Goal: Task Accomplishment & Management: Complete application form

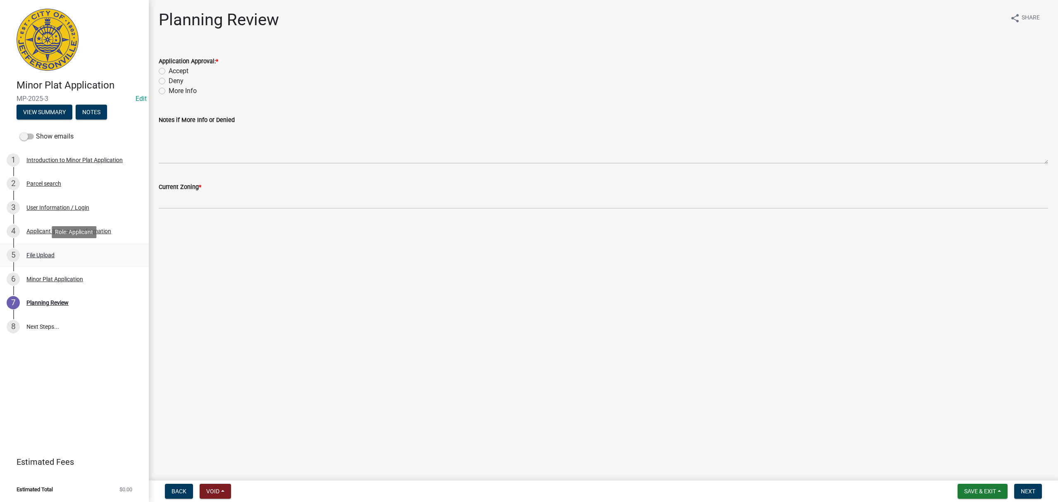
click at [83, 255] on div "5 File Upload" at bounding box center [71, 254] width 129 height 13
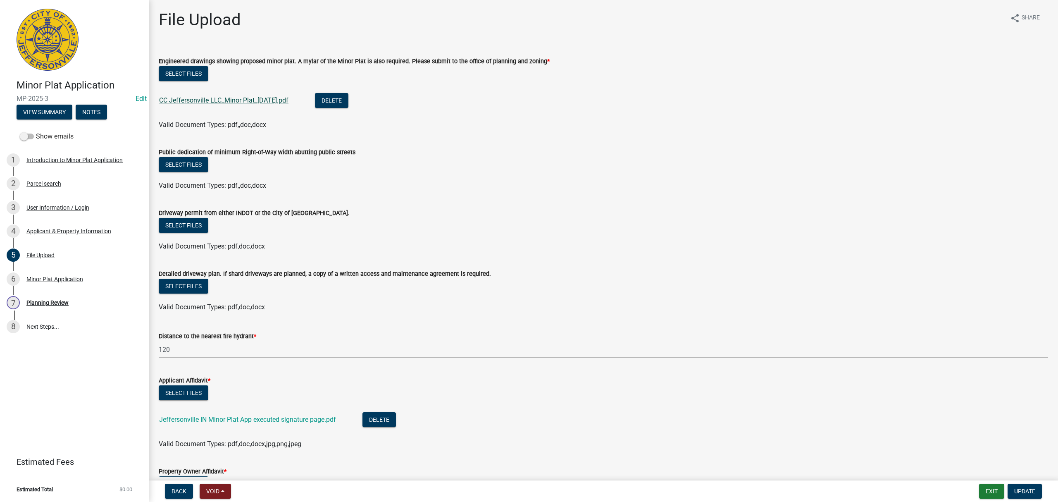
click at [240, 98] on link "CC Jeffersonville LLC_Minor Plat_[DATE].pdf" at bounding box center [223, 100] width 129 height 8
click at [49, 181] on div "Parcel search" at bounding box center [43, 184] width 35 height 6
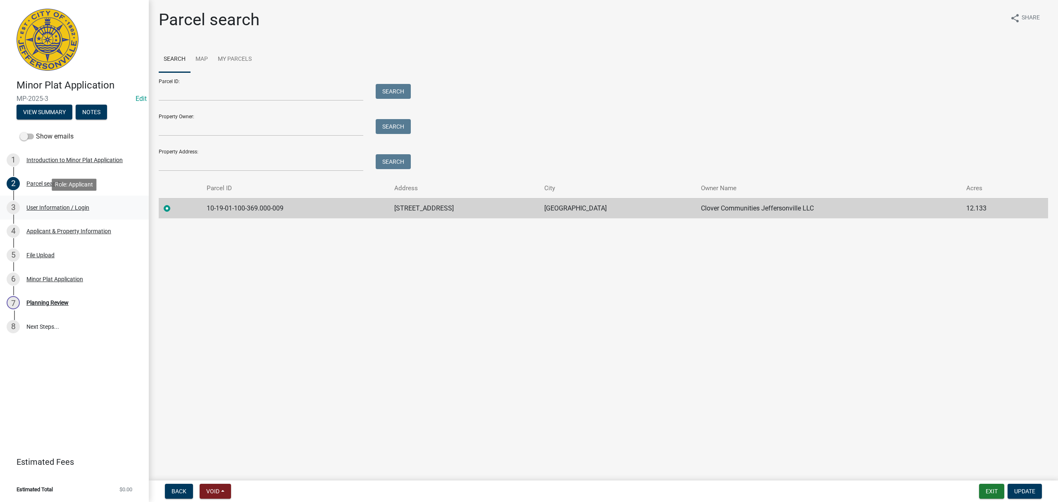
click at [71, 205] on div "User Information / Login" at bounding box center [57, 207] width 63 height 6
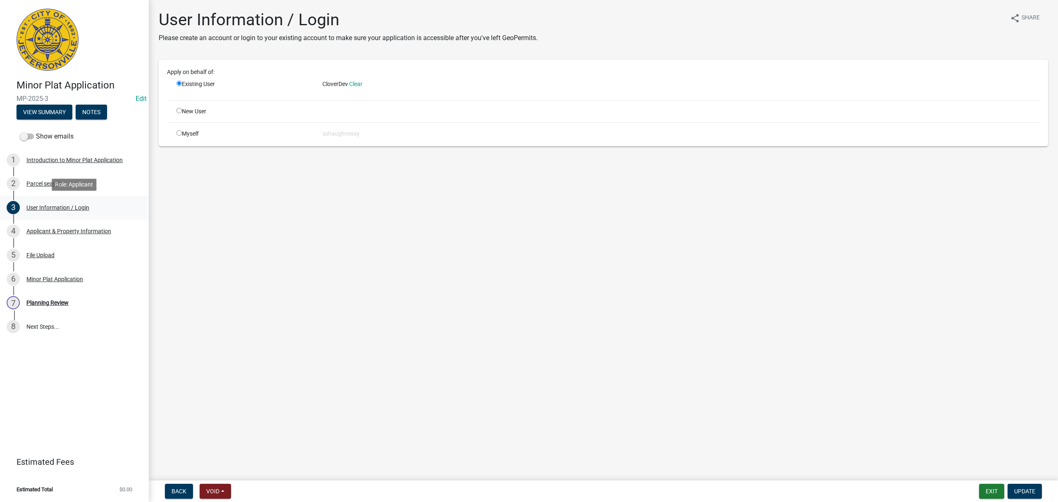
click at [75, 219] on link "3 User Information / Login" at bounding box center [74, 207] width 149 height 24
click at [78, 230] on div "Applicant & Property Information" at bounding box center [68, 231] width 85 height 6
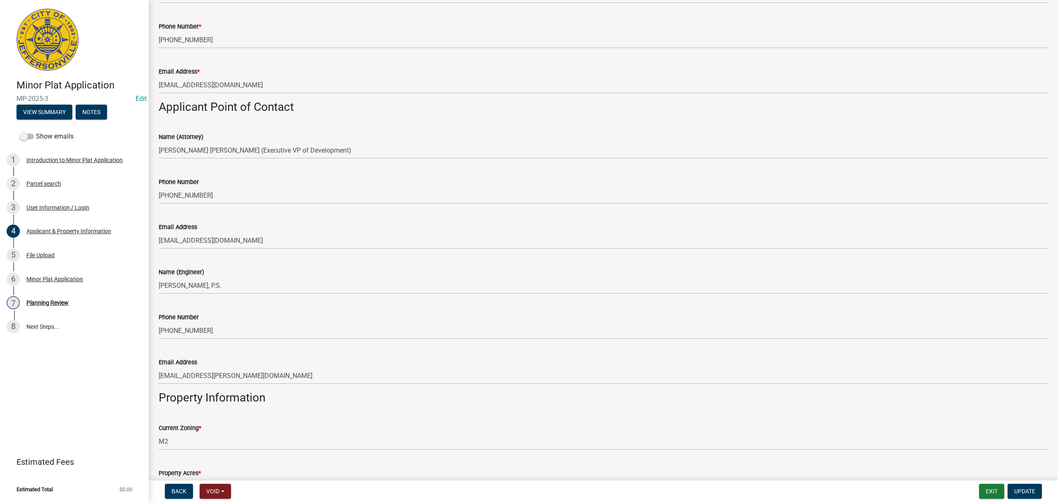
scroll to position [316, 0]
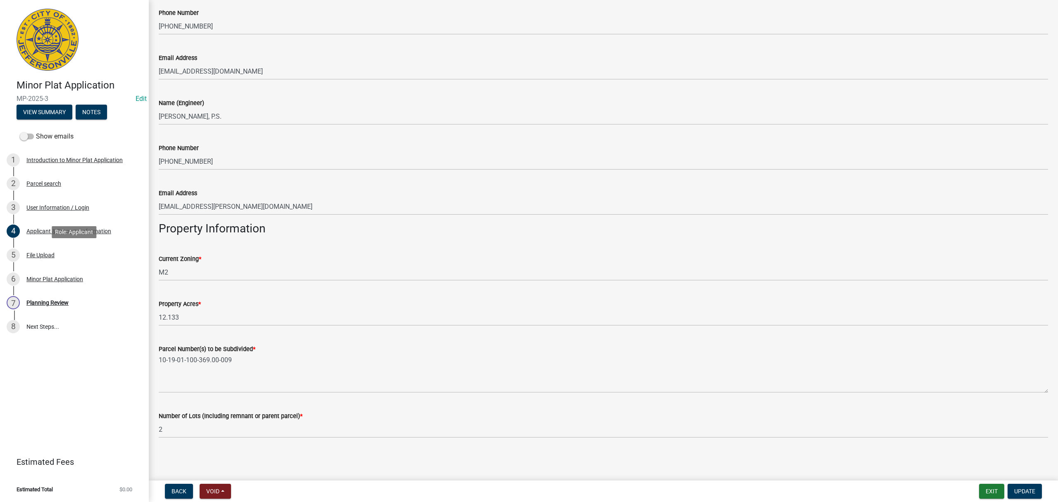
click at [96, 254] on div "5 File Upload" at bounding box center [71, 254] width 129 height 13
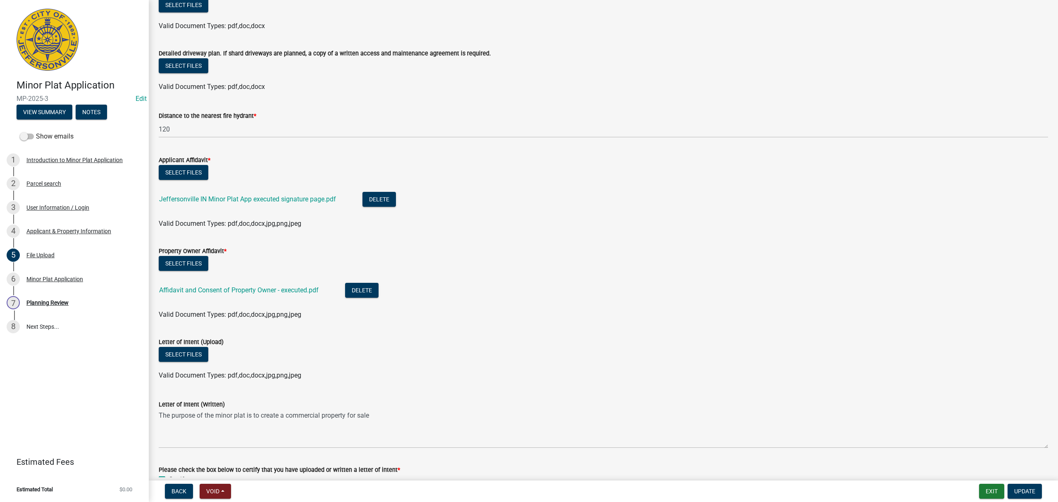
scroll to position [267, 0]
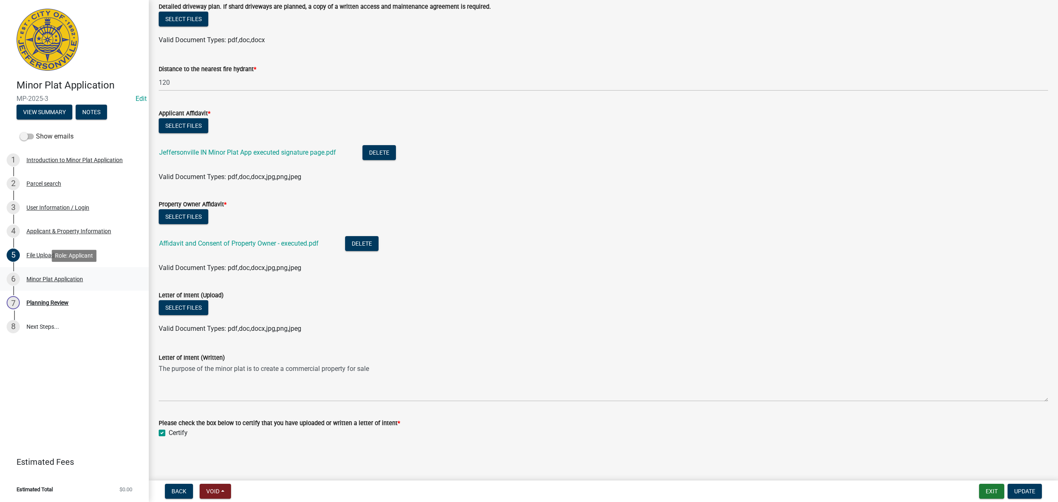
click at [101, 279] on div "6 Minor Plat Application" at bounding box center [71, 278] width 129 height 13
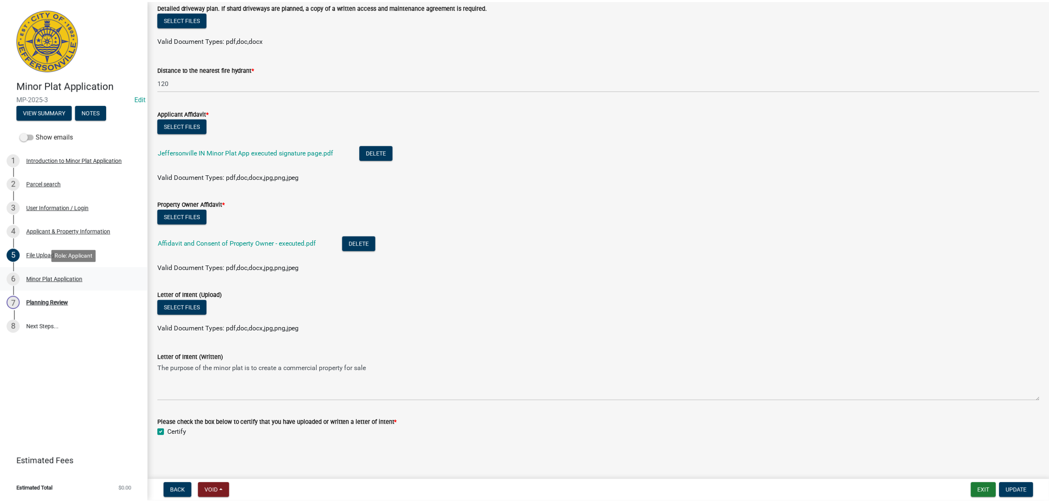
scroll to position [0, 0]
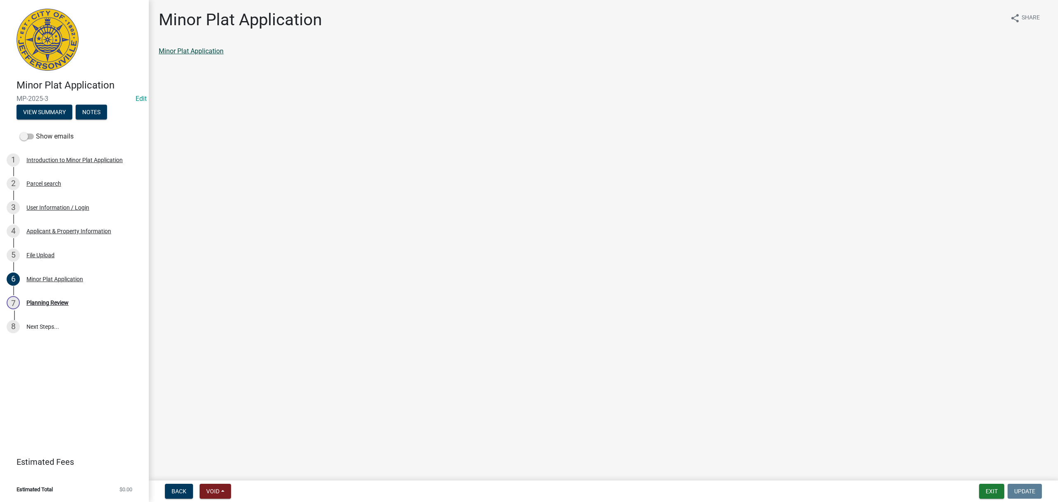
click at [205, 53] on link "Minor Plat Application" at bounding box center [191, 51] width 65 height 8
click at [95, 292] on link "7 Planning Review" at bounding box center [74, 302] width 149 height 24
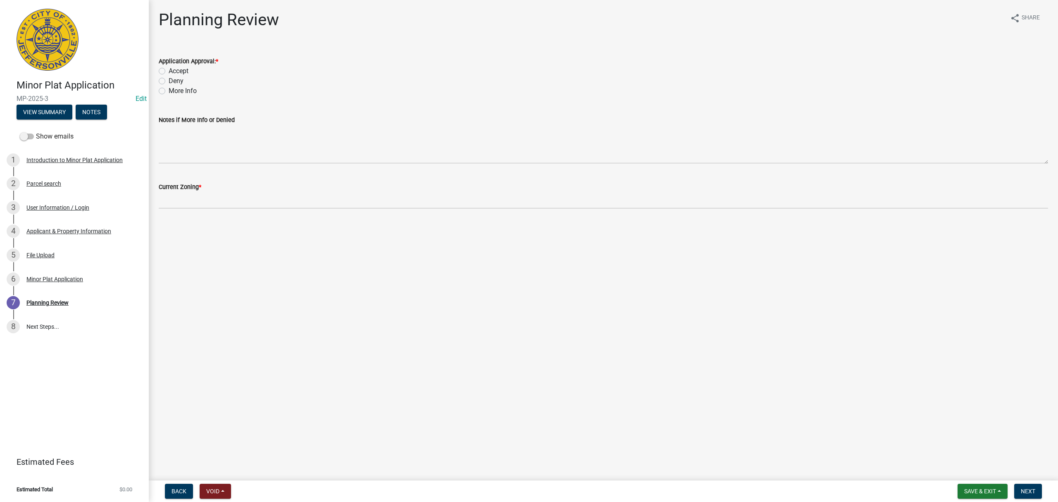
click at [169, 71] on label "Accept" at bounding box center [179, 71] width 20 height 10
click at [169, 71] on input "Accept" at bounding box center [171, 68] width 5 height 5
radio input "true"
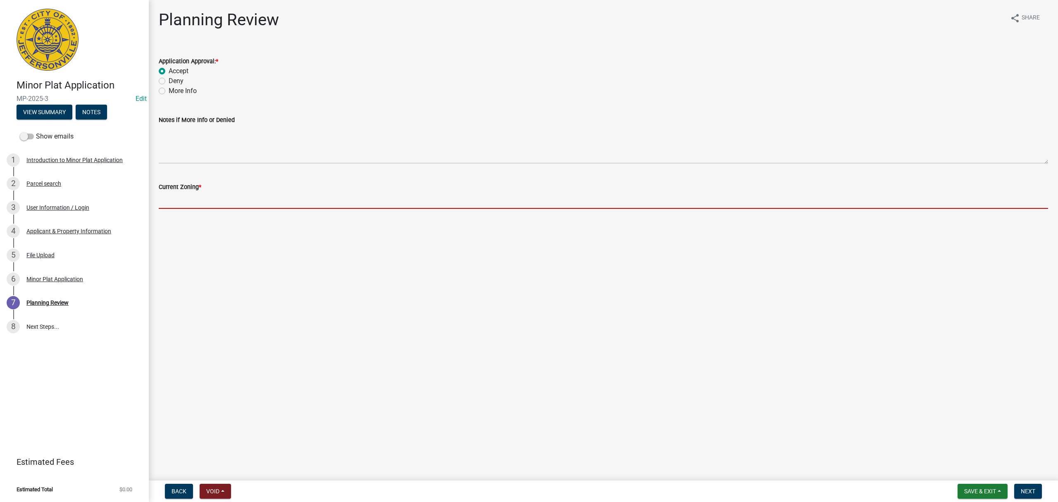
click at [195, 200] on input "Current Zoning *" at bounding box center [603, 200] width 889 height 17
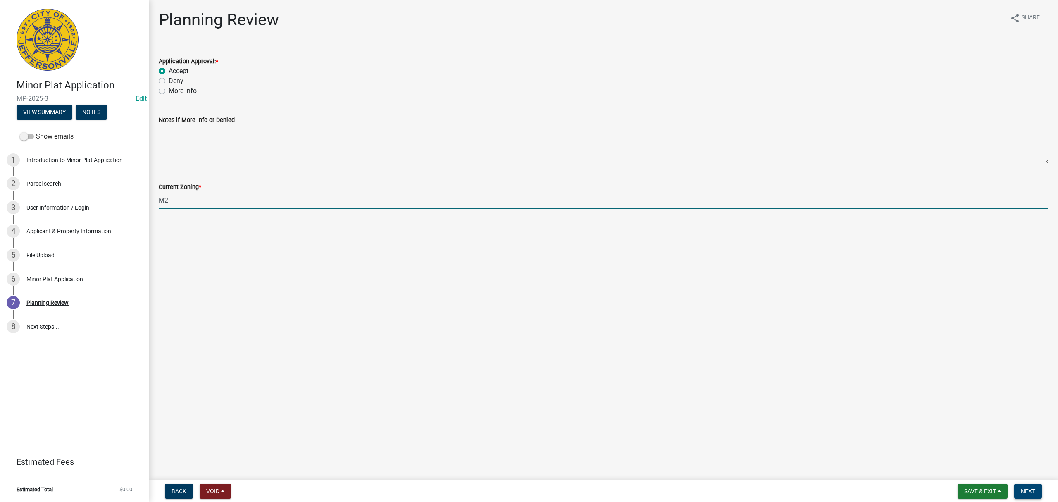
type input "M2"
click at [1025, 485] on button "Next" at bounding box center [1028, 490] width 28 height 15
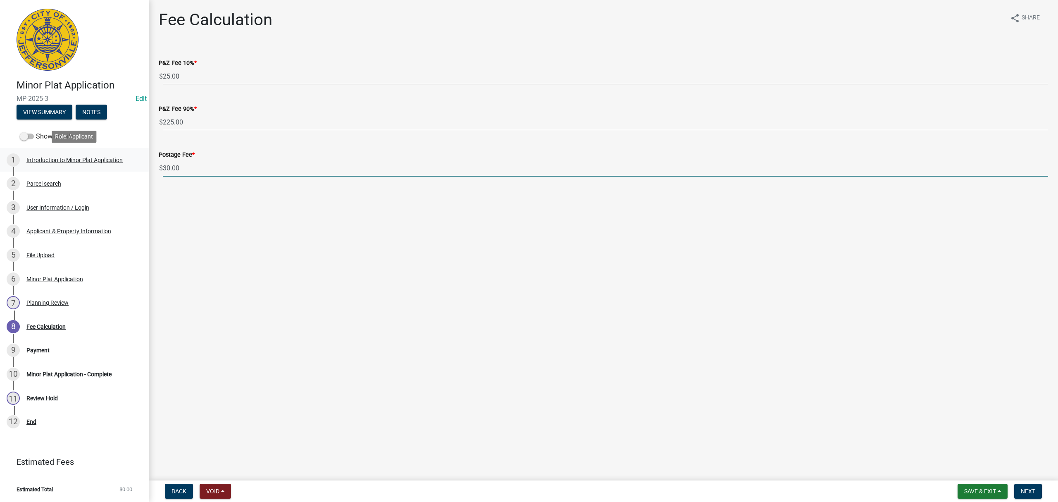
drag, startPoint x: 269, startPoint y: 162, endPoint x: 110, endPoint y: 164, distance: 159.5
click at [110, 164] on div "Minor Plat Application MP-2025-3 Edit View Summary Notes Show emails 1 Introduc…" at bounding box center [529, 251] width 1058 height 502
type input "0"
click at [635, 347] on main "Fee Calculation share Share P&Z Fee 10% * $ 25.00 P&Z Fee 90% * $ 225.00 Postag…" at bounding box center [603, 238] width 909 height 477
click at [1035, 495] on button "Next" at bounding box center [1028, 490] width 28 height 15
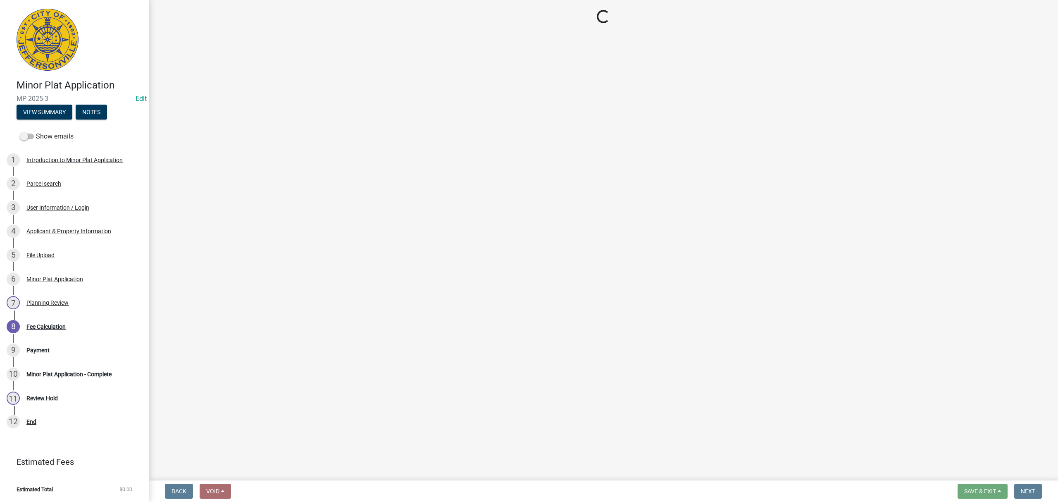
select select "3: 3"
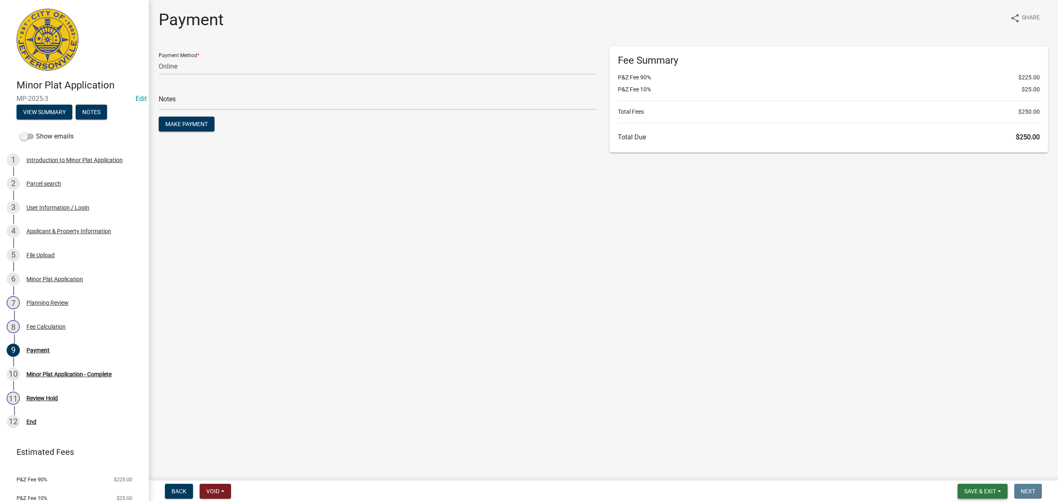
click at [989, 487] on span "Save & Exit" at bounding box center [980, 490] width 32 height 7
click at [984, 470] on button "Save & Exit" at bounding box center [974, 470] width 66 height 20
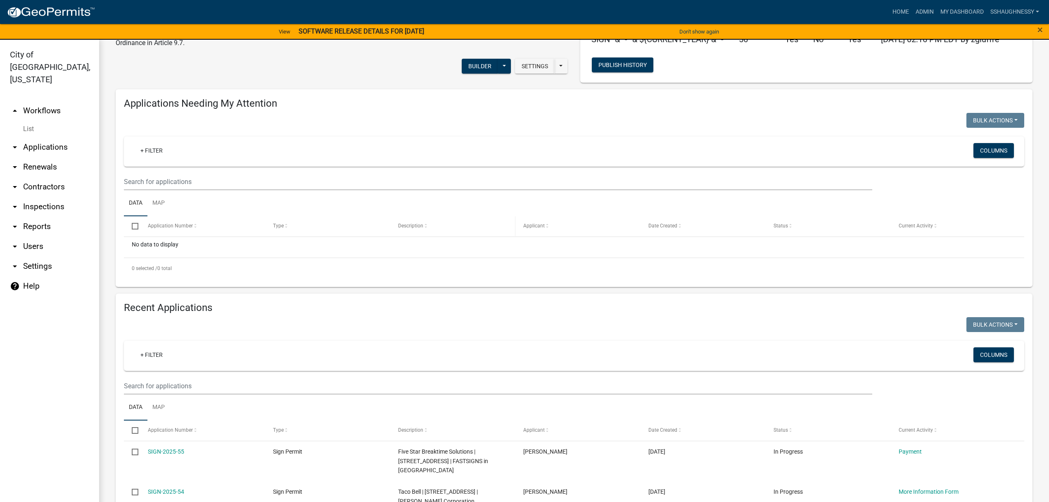
scroll to position [110, 0]
